Goal: Transaction & Acquisition: Purchase product/service

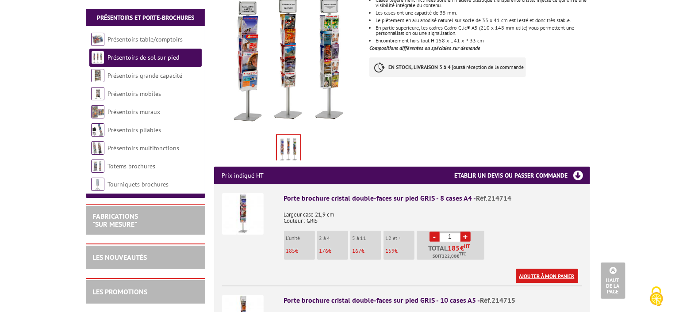
scroll to position [265, 0]
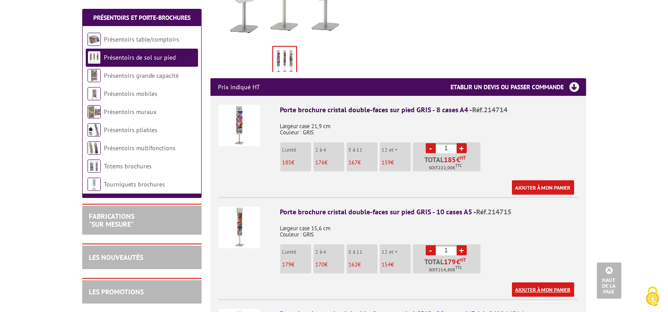
click at [535, 283] on link "Ajouter à mon panier" at bounding box center [543, 290] width 62 height 15
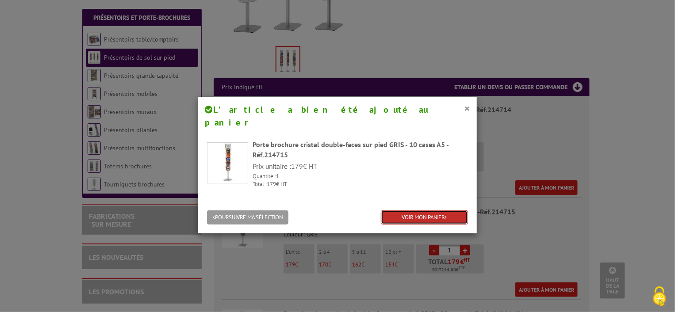
click at [401, 210] on link "VOIR MON PANIER" at bounding box center [424, 217] width 87 height 15
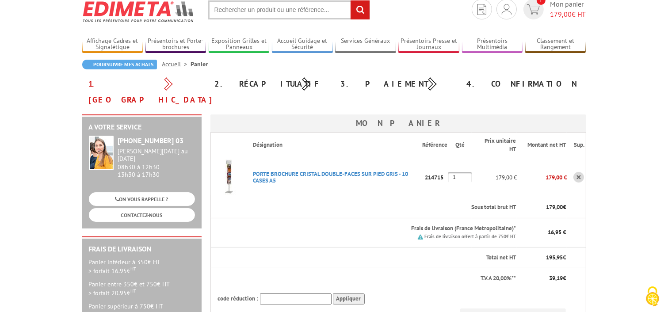
scroll to position [44, 0]
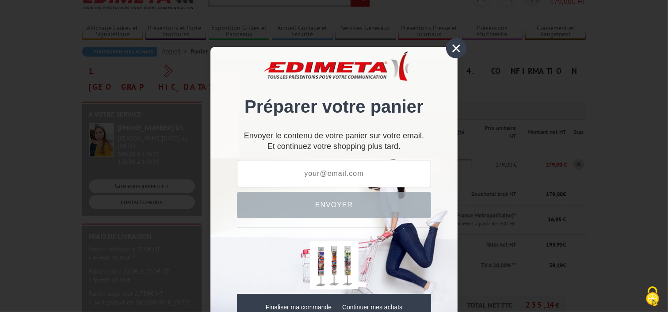
click at [450, 47] on div "×" at bounding box center [456, 48] width 20 height 20
